Goal: Information Seeking & Learning: Learn about a topic

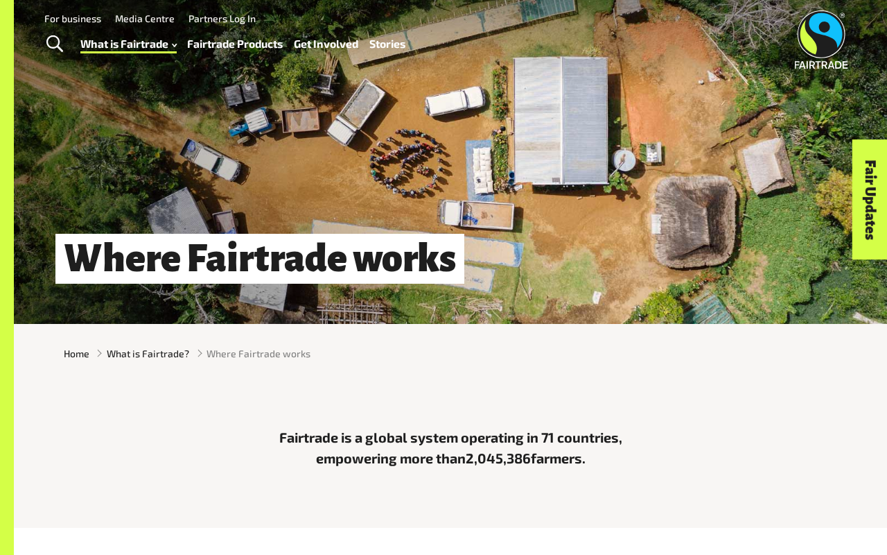
scroll to position [32, 0]
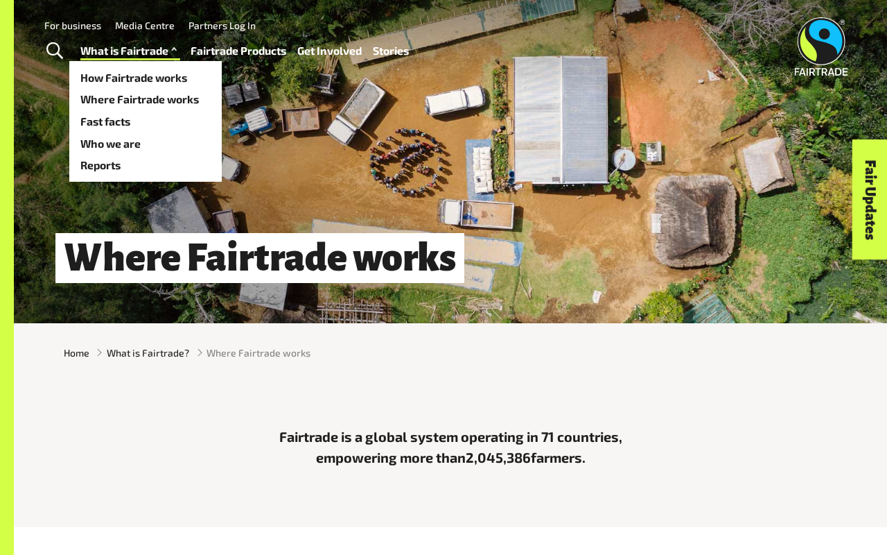
click at [144, 49] on link "What is Fairtrade" at bounding box center [130, 50] width 100 height 19
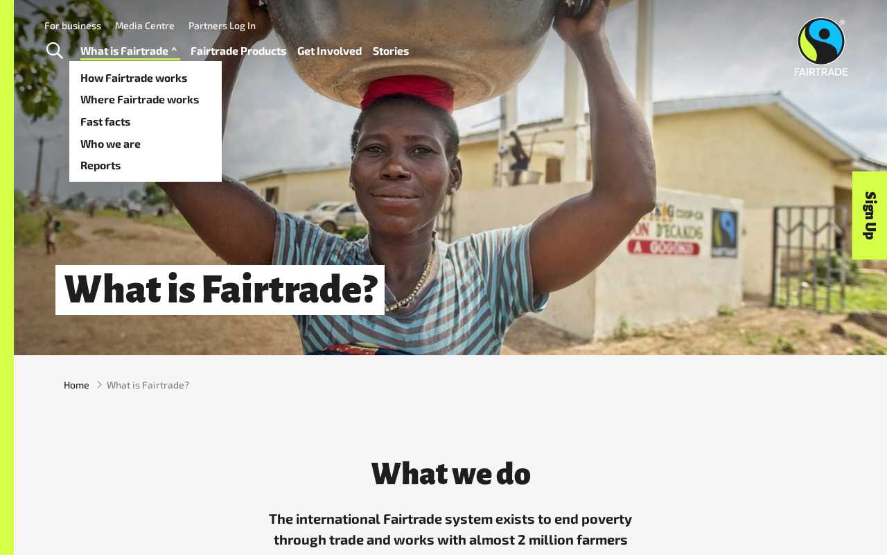
click at [125, 59] on link "What is Fairtrade" at bounding box center [130, 50] width 100 height 19
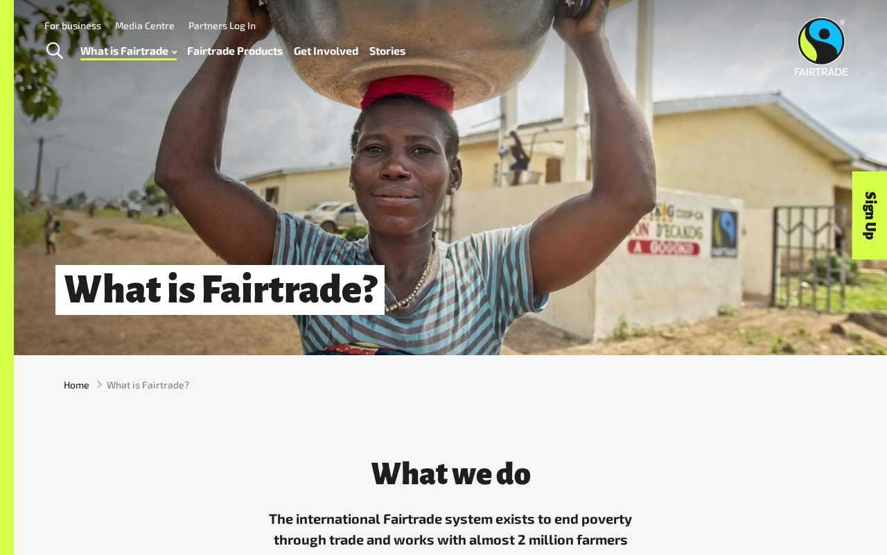
click at [96, 186] on div "What is Fairtrade?" at bounding box center [451, 177] width 874 height 355
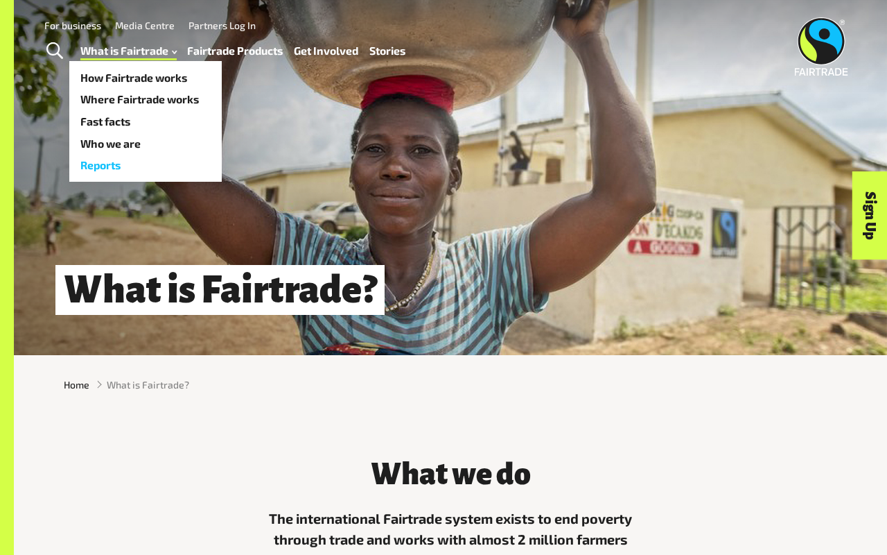
click at [101, 167] on link "Reports" at bounding box center [145, 165] width 153 height 22
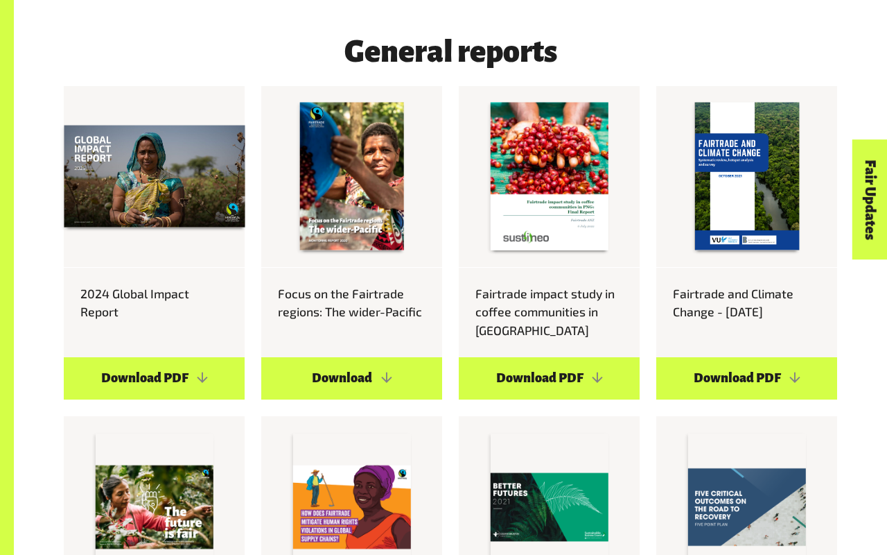
scroll to position [720, 0]
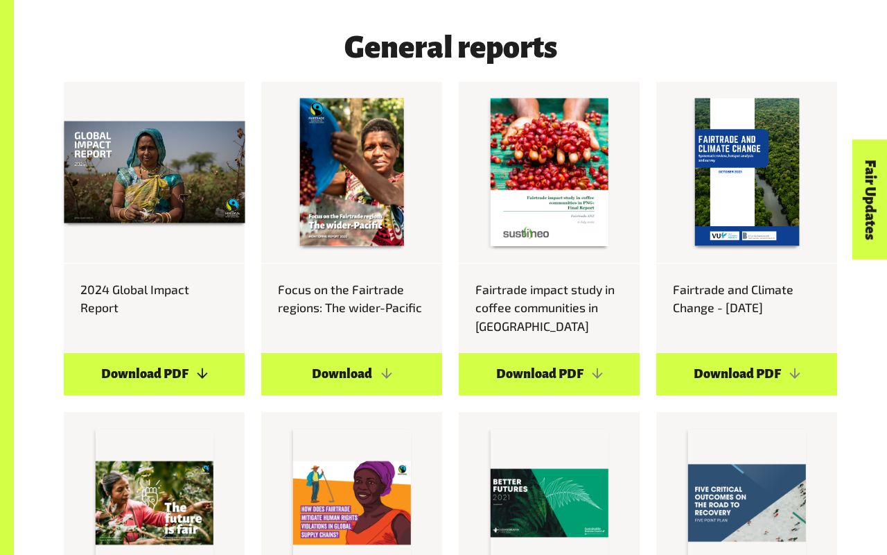
click at [176, 369] on link "Download PDF" at bounding box center [154, 374] width 181 height 42
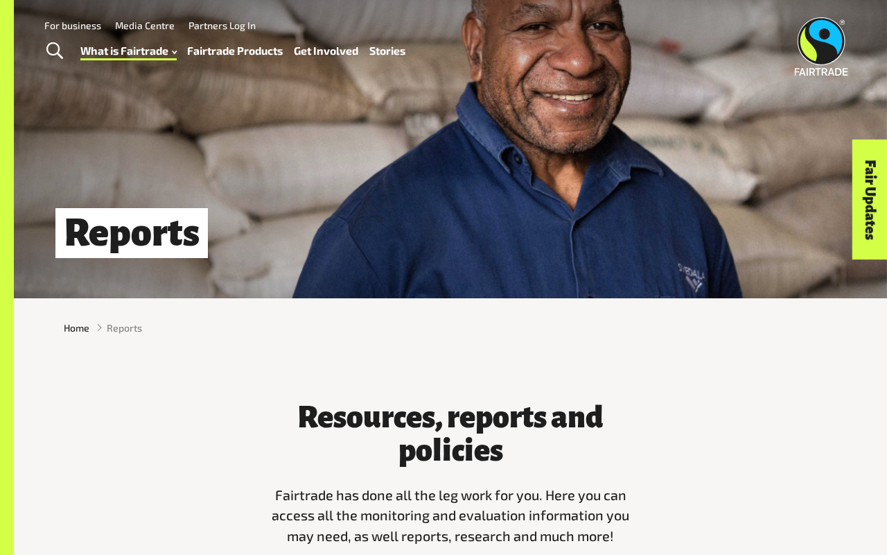
scroll to position [0, 0]
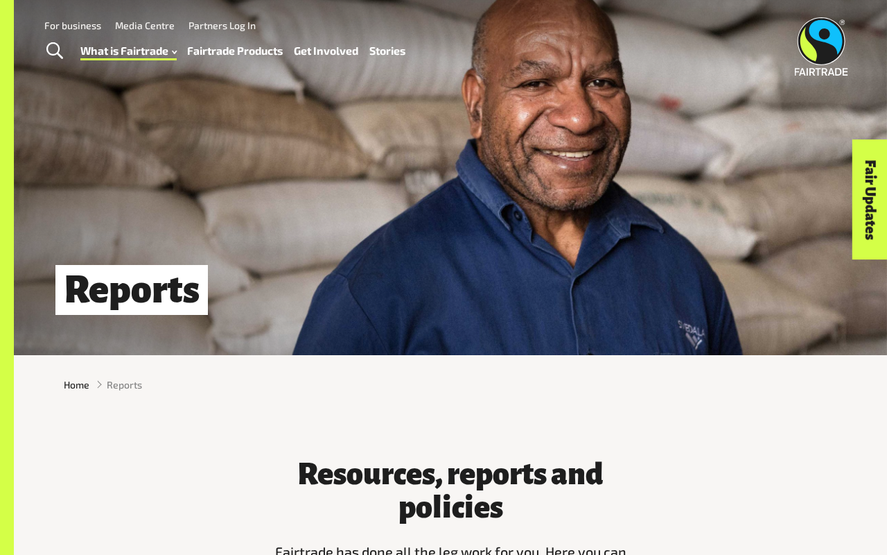
click at [261, 49] on link "Fairtrade Products" at bounding box center [235, 50] width 96 height 19
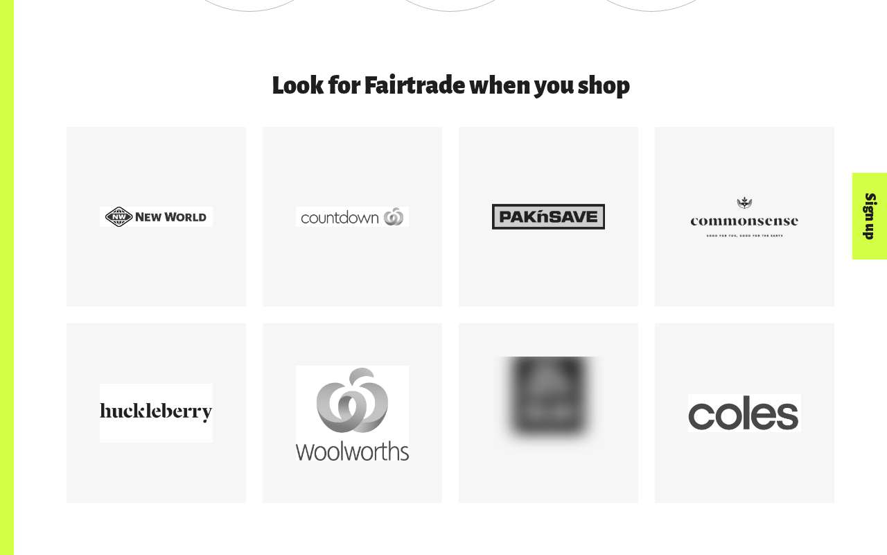
scroll to position [1159, 0]
